Goal: Task Accomplishment & Management: Manage account settings

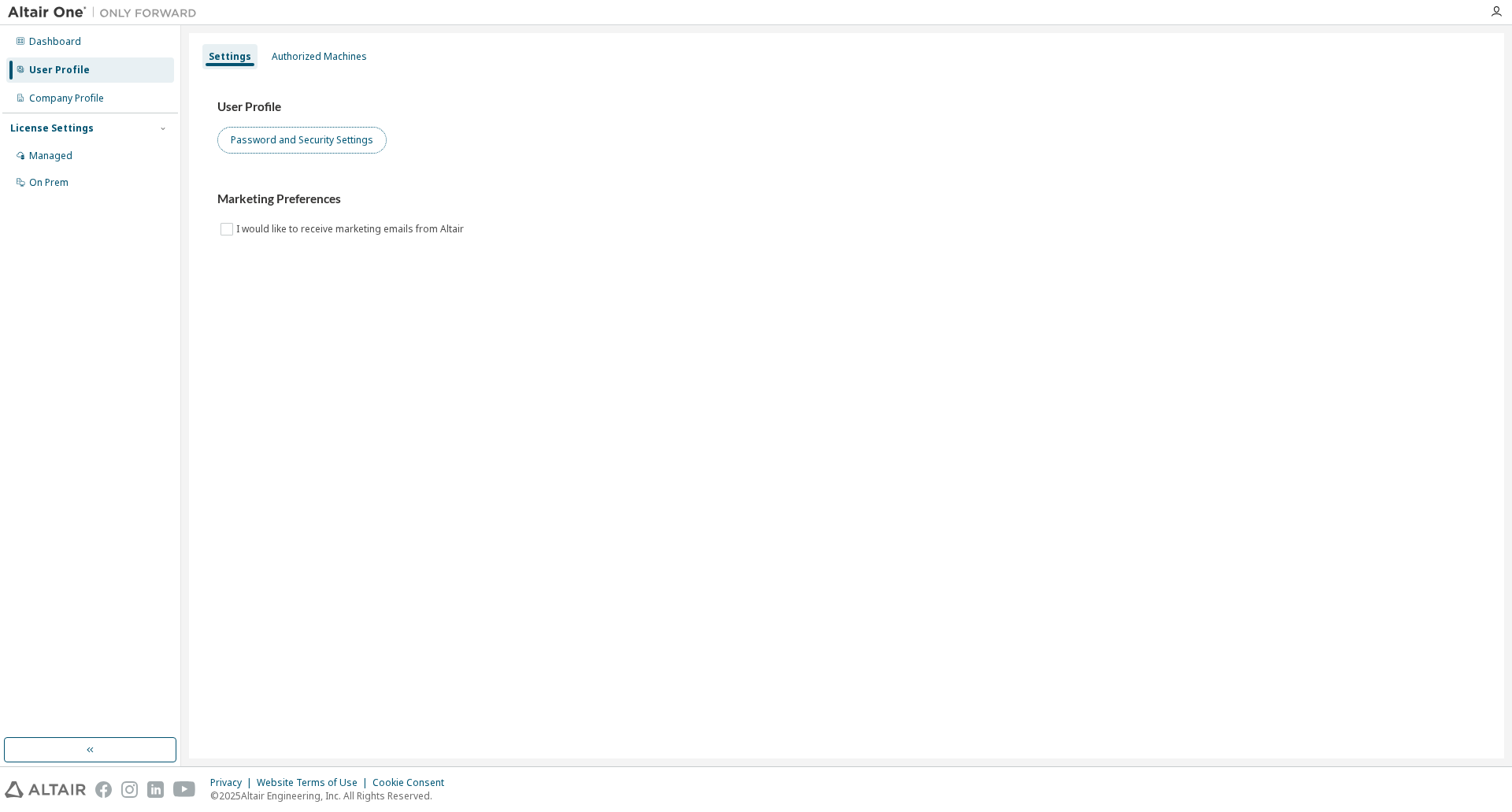
click at [348, 139] on button "Password and Security Settings" at bounding box center [302, 140] width 170 height 27
